Goal: Use online tool/utility

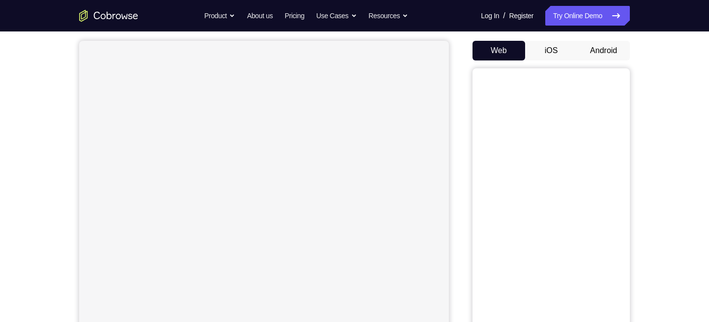
scroll to position [87, 0]
drag, startPoint x: 685, startPoint y: 5, endPoint x: 464, endPoint y: 76, distance: 232.6
click at [464, 76] on div "Your Support Agent Your Customer Web iOS Android" at bounding box center [354, 188] width 550 height 363
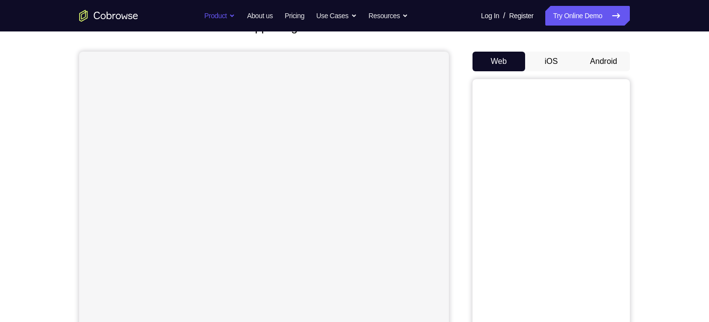
scroll to position [58, 0]
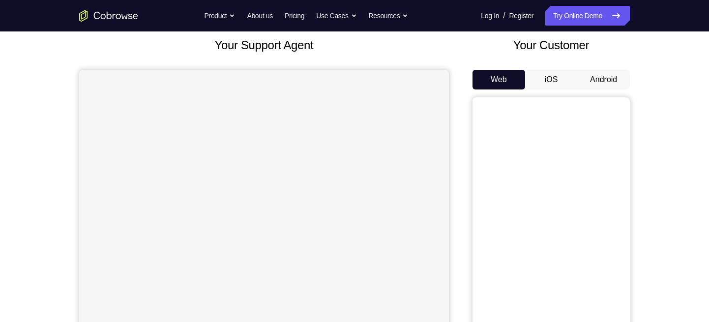
click at [597, 74] on button "Android" at bounding box center [603, 80] width 53 height 20
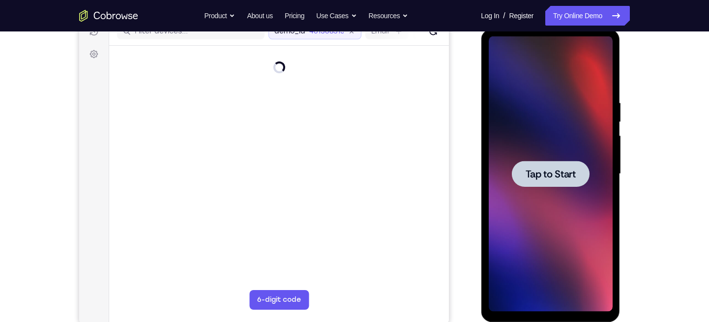
scroll to position [0, 0]
click at [539, 169] on span "Tap to Start" at bounding box center [550, 174] width 50 height 10
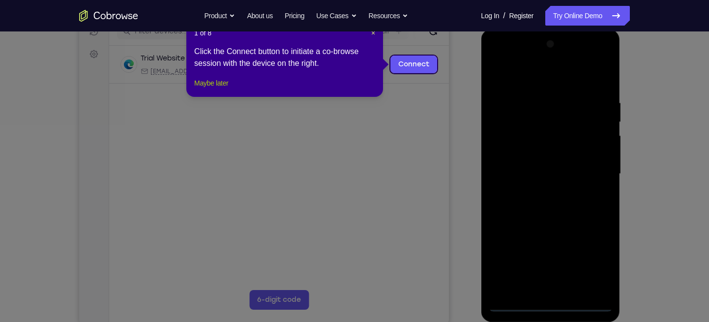
click at [213, 89] on button "Maybe later" at bounding box center [211, 83] width 34 height 12
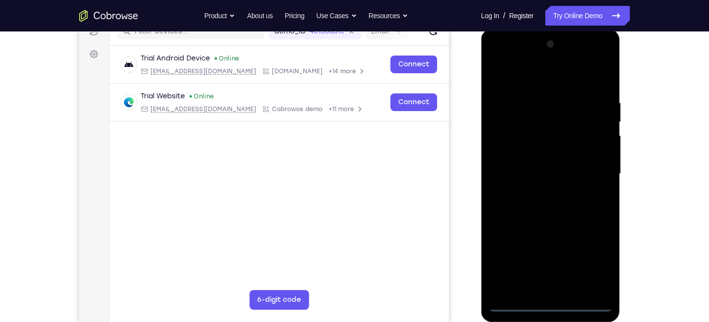
click at [546, 309] on div at bounding box center [550, 173] width 124 height 275
click at [595, 261] on div at bounding box center [550, 173] width 124 height 275
click at [516, 300] on div at bounding box center [550, 173] width 124 height 275
click at [547, 305] on div at bounding box center [550, 173] width 124 height 275
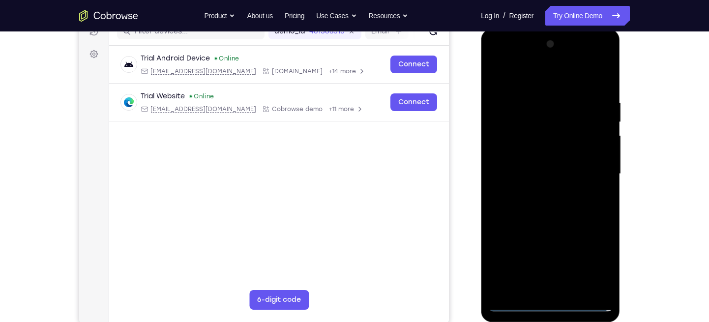
click at [512, 303] on div at bounding box center [550, 173] width 124 height 275
click at [590, 267] on div at bounding box center [550, 173] width 124 height 275
click at [545, 75] on div at bounding box center [550, 173] width 124 height 275
click at [587, 167] on div at bounding box center [550, 173] width 124 height 275
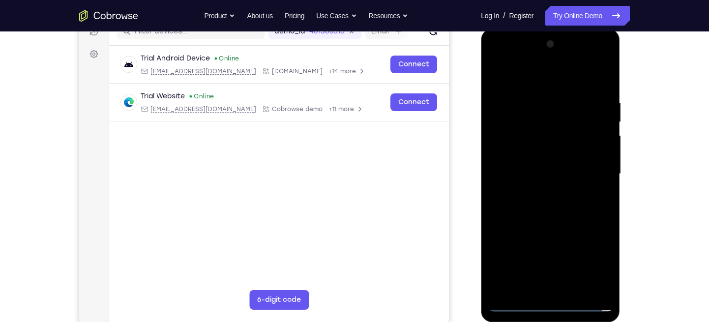
click at [565, 264] on div at bounding box center [550, 173] width 124 height 275
click at [540, 193] on div at bounding box center [550, 173] width 124 height 275
click at [550, 165] on div at bounding box center [550, 173] width 124 height 275
click at [515, 154] on div at bounding box center [550, 173] width 124 height 275
click at [515, 169] on div at bounding box center [550, 173] width 124 height 275
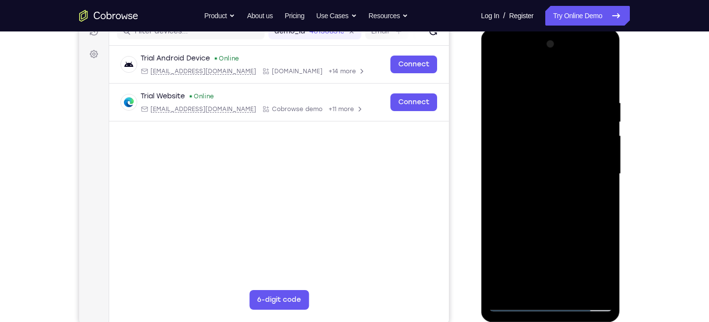
click at [526, 204] on div at bounding box center [550, 173] width 124 height 275
click at [533, 204] on div at bounding box center [550, 173] width 124 height 275
click at [546, 183] on div at bounding box center [550, 173] width 124 height 275
click at [542, 171] on div at bounding box center [550, 173] width 124 height 275
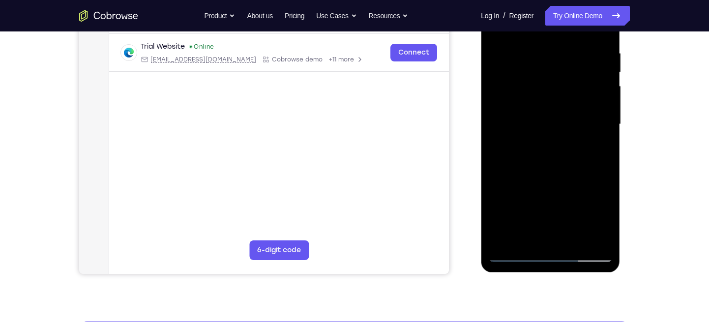
scroll to position [181, 0]
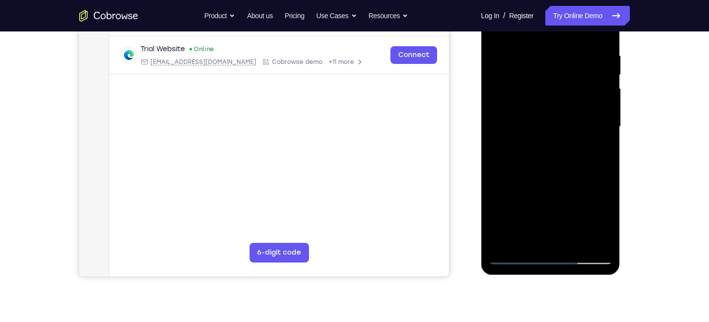
click at [556, 170] on div at bounding box center [550, 126] width 124 height 275
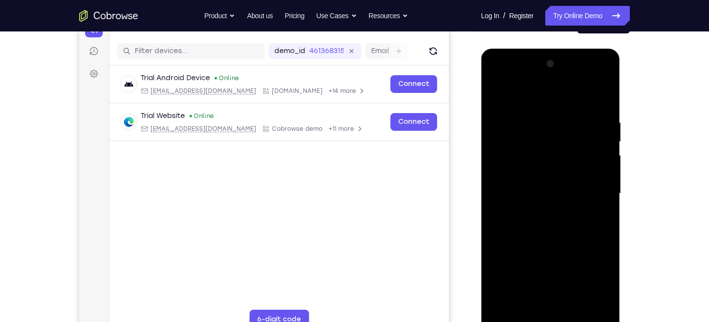
scroll to position [113, 0]
click at [523, 116] on div at bounding box center [550, 194] width 124 height 275
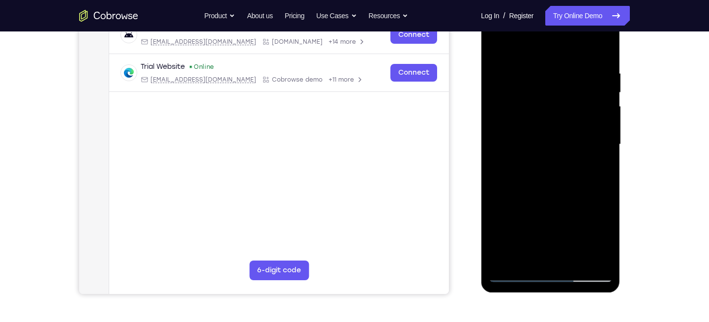
scroll to position [164, 0]
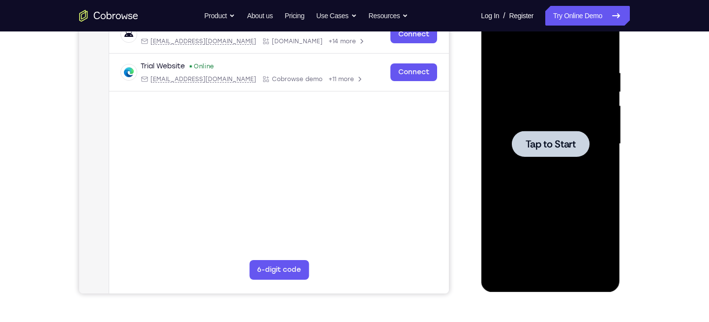
click at [552, 150] on div at bounding box center [550, 144] width 78 height 26
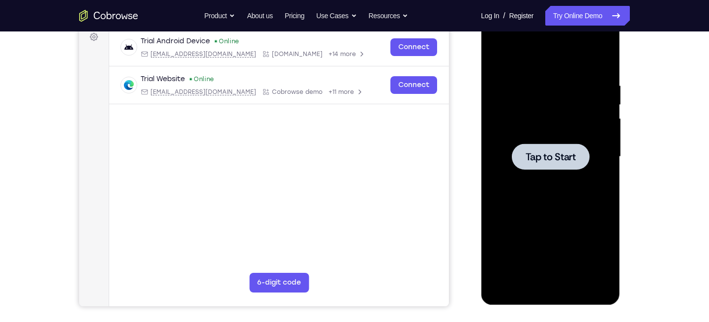
scroll to position [150, 0]
click at [552, 152] on span "Tap to Start" at bounding box center [550, 157] width 50 height 10
click at [551, 169] on div at bounding box center [550, 157] width 78 height 26
click at [551, 166] on div at bounding box center [550, 157] width 78 height 26
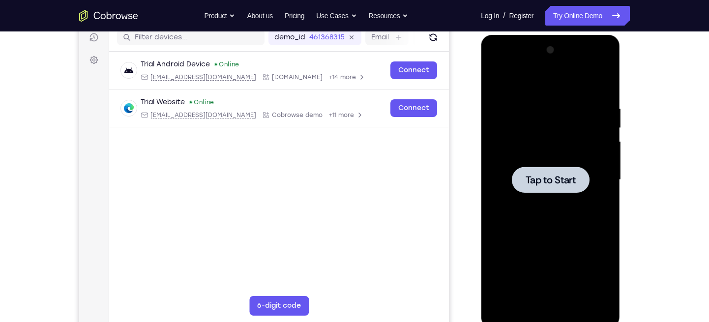
scroll to position [127, 0]
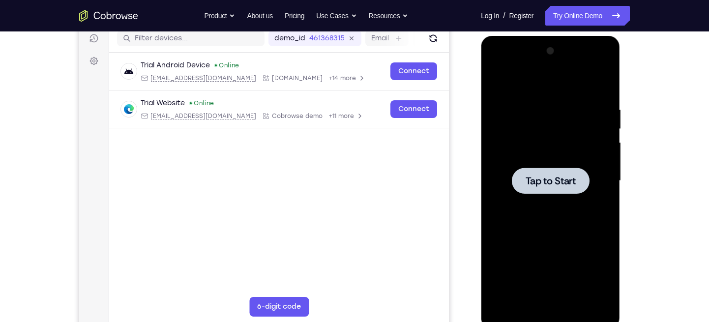
click at [550, 181] on span "Tap to Start" at bounding box center [550, 181] width 50 height 10
click at [548, 167] on div at bounding box center [550, 180] width 124 height 275
click at [537, 180] on span "Tap to Start" at bounding box center [550, 181] width 50 height 10
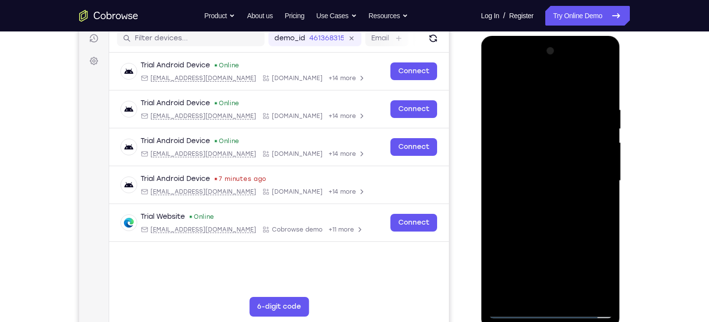
click at [553, 308] on div at bounding box center [550, 180] width 124 height 275
click at [547, 309] on div at bounding box center [550, 180] width 124 height 275
click at [596, 269] on div at bounding box center [550, 180] width 124 height 275
click at [539, 83] on div at bounding box center [550, 180] width 124 height 275
click at [593, 178] on div at bounding box center [550, 180] width 124 height 275
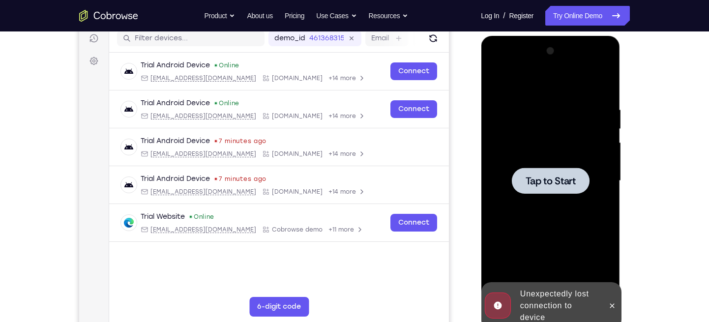
click at [540, 181] on span "Tap to Start" at bounding box center [550, 181] width 50 height 10
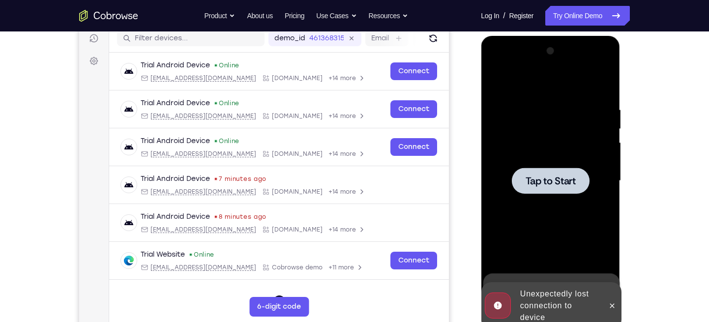
click at [539, 187] on div at bounding box center [550, 181] width 78 height 26
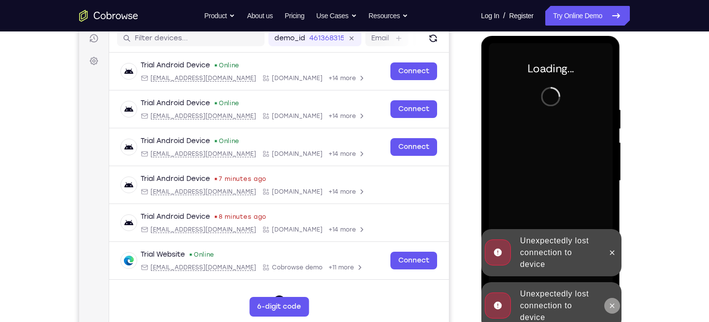
click at [610, 306] on icon at bounding box center [611, 306] width 8 height 8
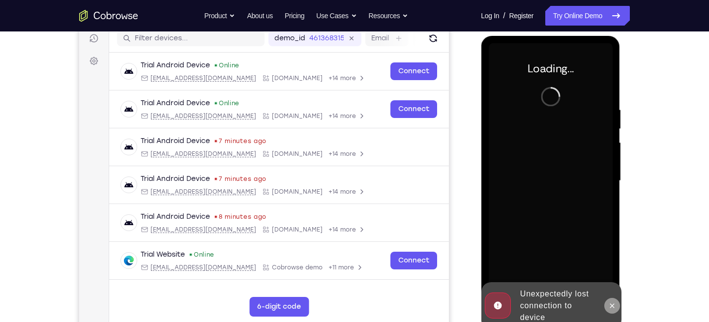
click at [610, 282] on div "Unexpectedly lost connection to device" at bounding box center [551, 305] width 140 height 47
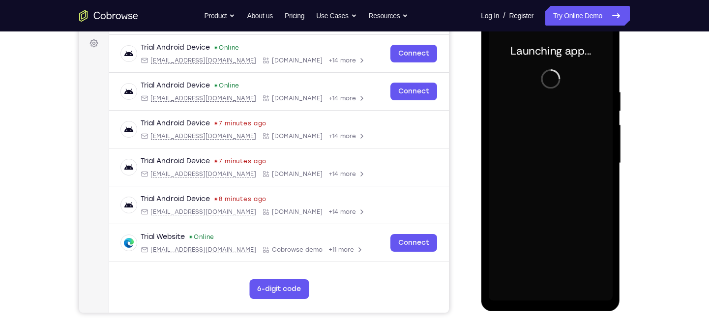
scroll to position [140, 0]
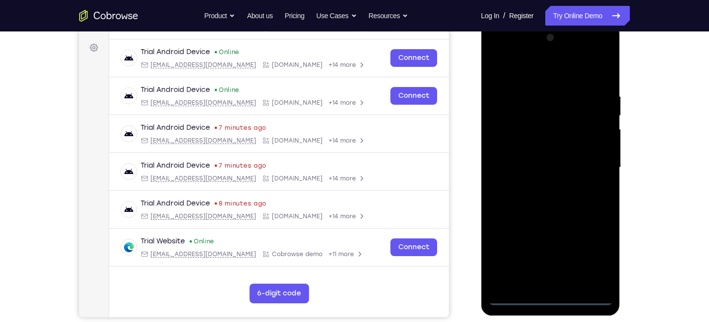
click at [546, 295] on div at bounding box center [550, 167] width 124 height 275
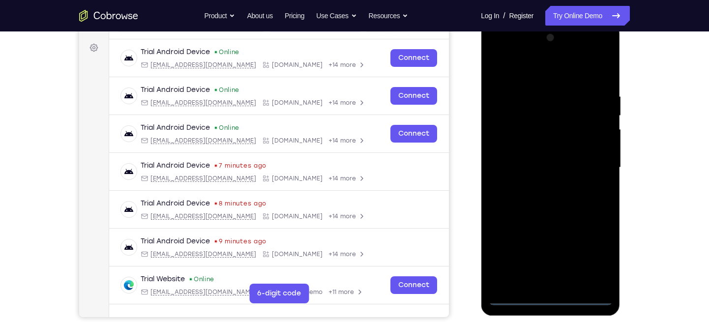
click at [589, 260] on div at bounding box center [550, 167] width 124 height 275
click at [522, 69] on div at bounding box center [550, 167] width 124 height 275
click at [586, 162] on div at bounding box center [550, 167] width 124 height 275
click at [539, 186] on div at bounding box center [550, 167] width 124 height 275
click at [532, 155] on div at bounding box center [550, 167] width 124 height 275
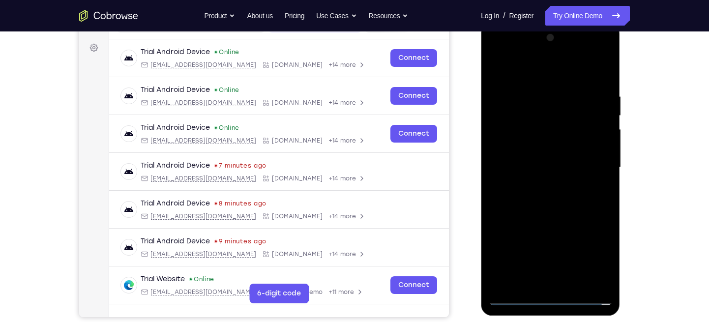
click at [539, 176] on div at bounding box center [550, 167] width 124 height 275
click at [517, 165] on div at bounding box center [550, 167] width 124 height 275
click at [522, 198] on div at bounding box center [550, 167] width 124 height 275
click at [560, 211] on div at bounding box center [550, 167] width 124 height 275
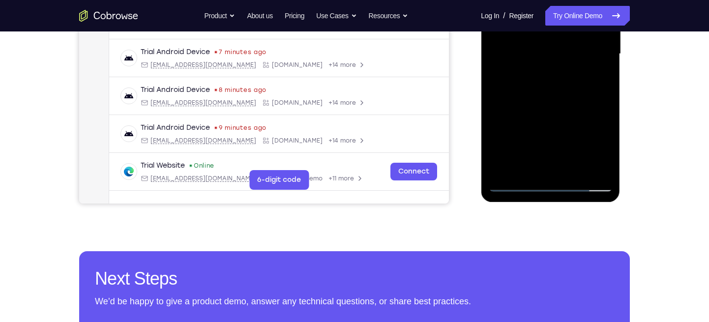
scroll to position [255, 0]
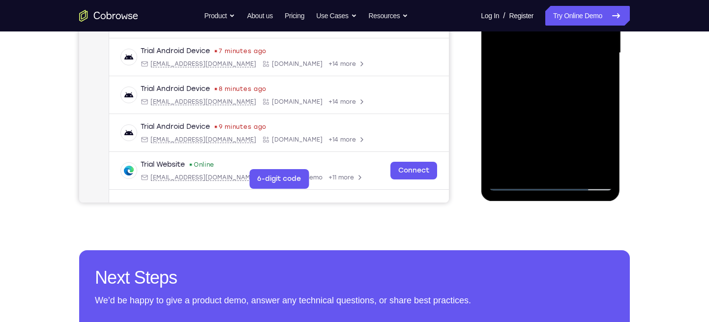
click at [569, 170] on div at bounding box center [550, 52] width 124 height 275
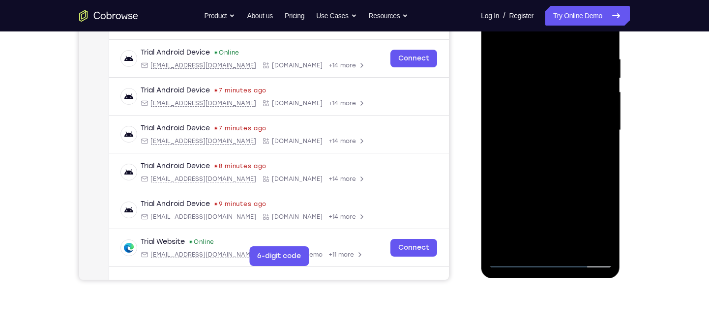
scroll to position [177, 0]
click at [556, 185] on div at bounding box center [550, 130] width 124 height 275
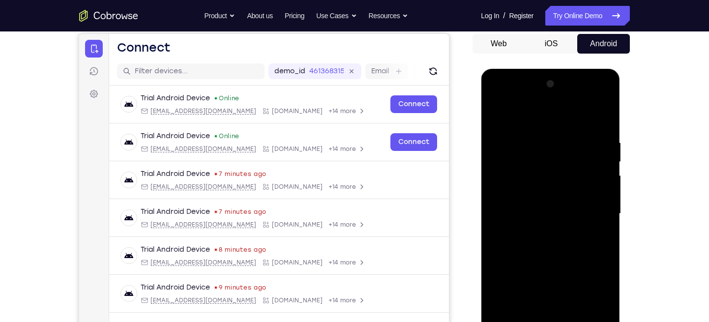
scroll to position [92, 0]
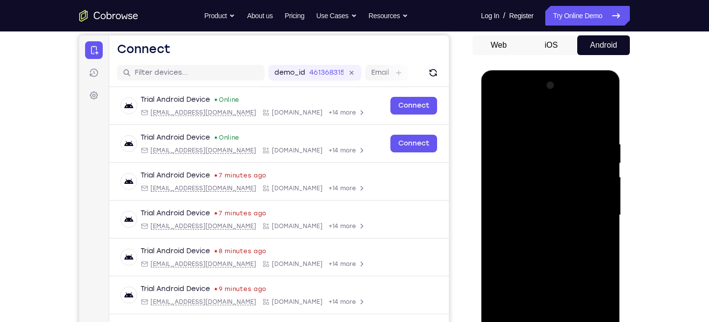
click at [536, 129] on div at bounding box center [550, 215] width 124 height 275
click at [542, 161] on div at bounding box center [550, 215] width 124 height 275
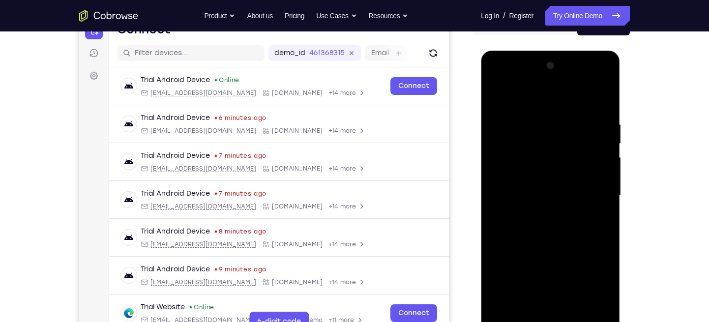
scroll to position [112, 0]
click at [527, 120] on div at bounding box center [550, 195] width 124 height 275
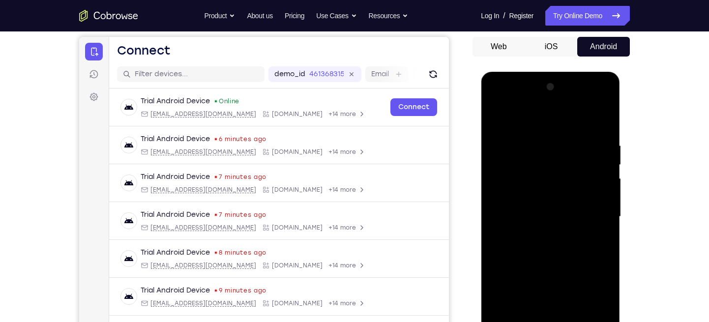
scroll to position [90, 0]
click at [530, 119] on div at bounding box center [550, 217] width 124 height 275
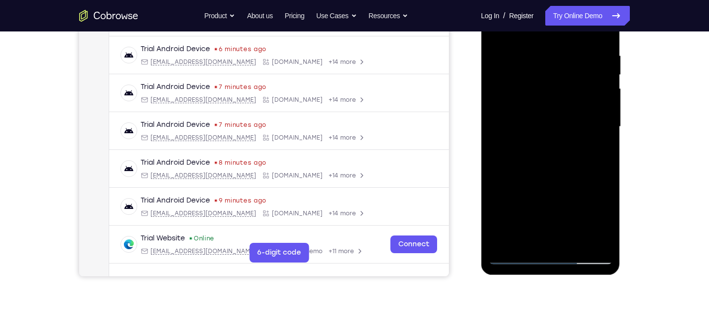
scroll to position [182, 0]
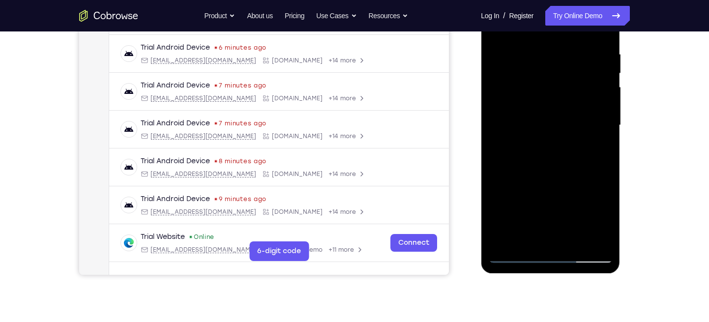
click at [543, 193] on div at bounding box center [550, 125] width 124 height 275
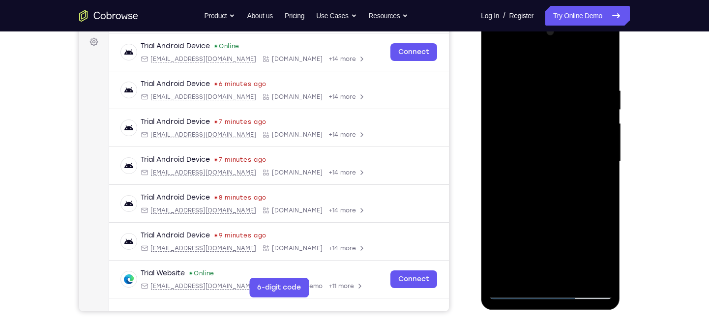
scroll to position [145, 0]
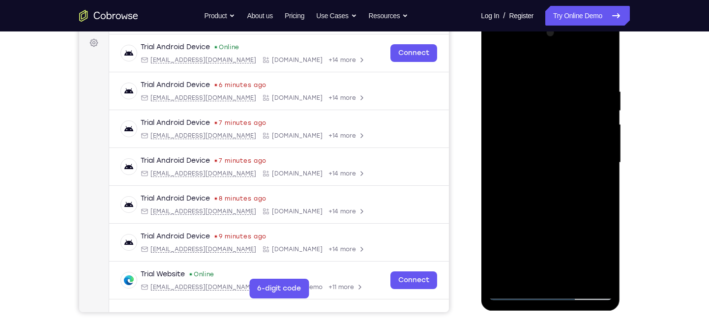
click at [604, 158] on div at bounding box center [550, 162] width 124 height 275
click at [604, 161] on div at bounding box center [550, 162] width 124 height 275
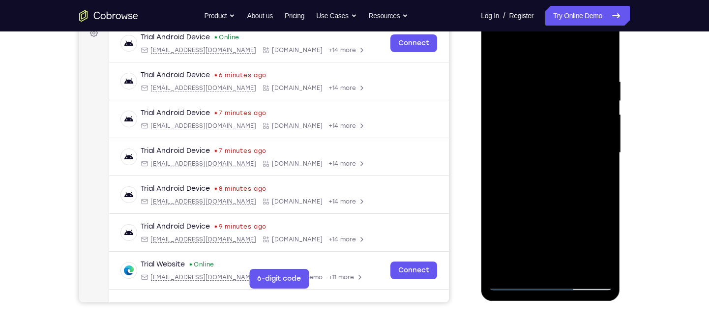
scroll to position [155, 0]
click at [605, 152] on div at bounding box center [550, 152] width 124 height 275
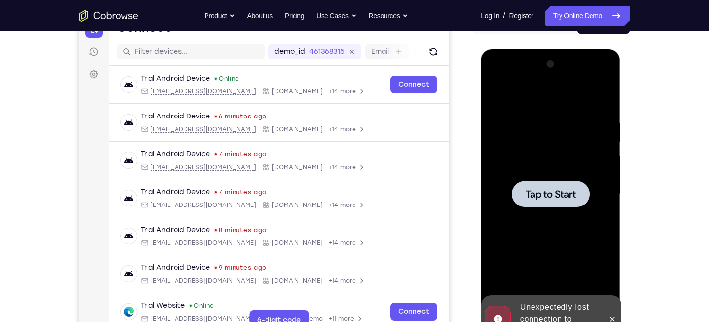
scroll to position [113, 0]
